Goal: Find specific page/section: Find specific page/section

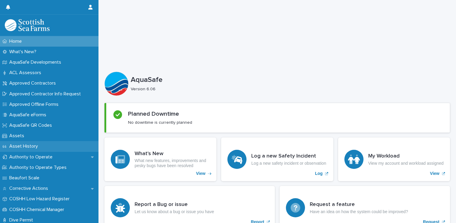
scroll to position [89, 0]
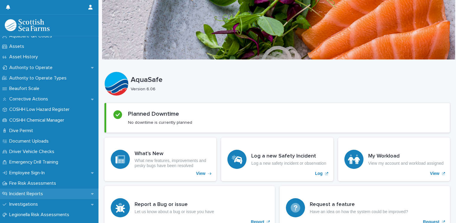
click at [32, 192] on p "Incident Reports" at bounding box center [27, 194] width 41 height 6
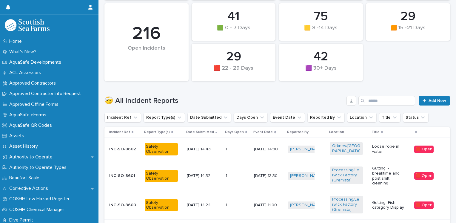
scroll to position [110, 0]
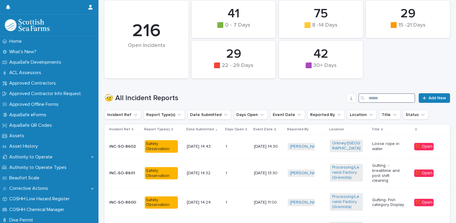
click at [369, 97] on input "Search" at bounding box center [386, 98] width 57 height 10
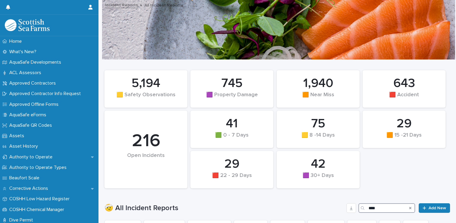
type input "****"
click at [407, 207] on div "Search" at bounding box center [410, 208] width 10 height 10
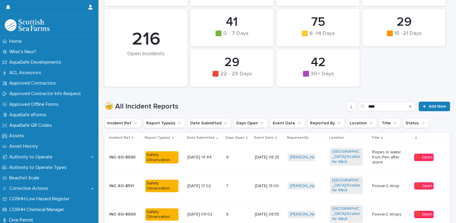
scroll to position [103, 0]
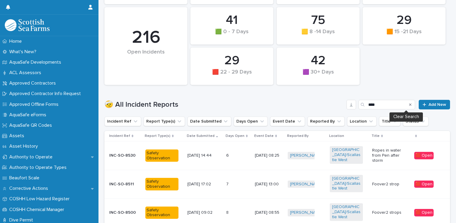
click at [409, 103] on icon "Search" at bounding box center [410, 104] width 2 height 2
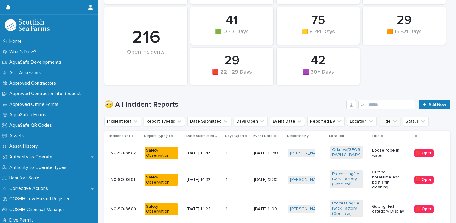
scroll to position [117, 0]
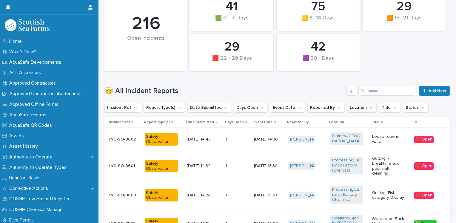
click at [368, 104] on icon "Location" at bounding box center [371, 107] width 6 height 6
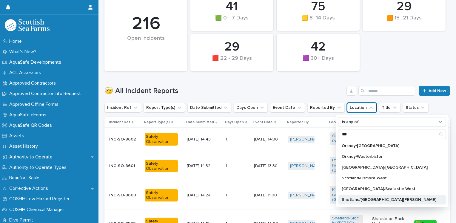
type input "***"
click at [363, 201] on p "Shetland/[GEOGRAPHIC_DATA][PERSON_NAME]" at bounding box center [389, 199] width 95 height 4
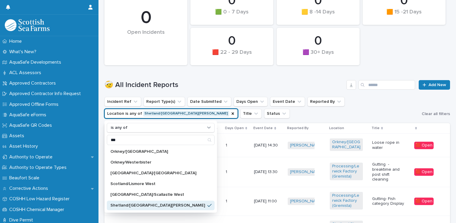
click at [313, 82] on h1 "🤕 All Incident Reports" at bounding box center [224, 85] width 240 height 9
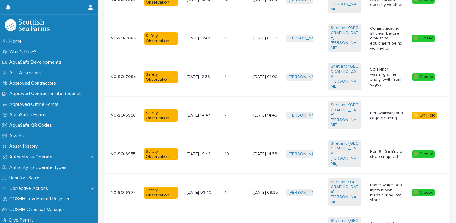
scroll to position [374, 0]
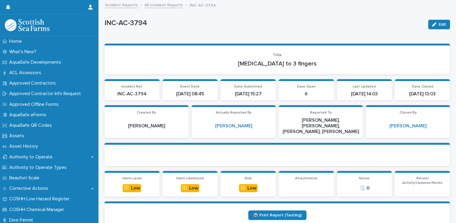
click at [161, 4] on link "All Incident Reports" at bounding box center [163, 4] width 38 height 7
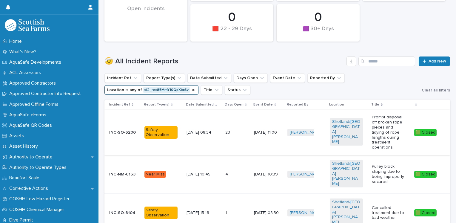
scroll to position [146, 0]
click at [191, 88] on icon "Location" at bounding box center [193, 90] width 5 height 5
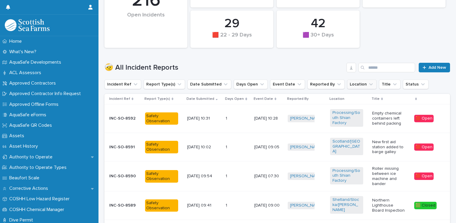
scroll to position [115, 0]
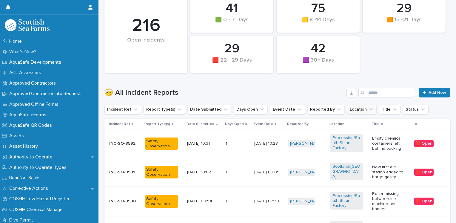
click at [368, 109] on icon "Location" at bounding box center [371, 109] width 6 height 6
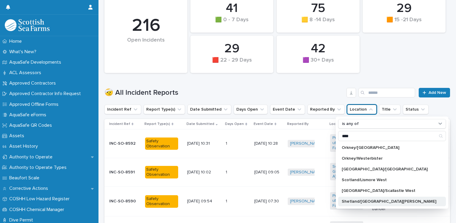
type input "****"
click at [369, 199] on p "Shetland/[GEOGRAPHIC_DATA][PERSON_NAME]" at bounding box center [389, 201] width 95 height 4
